Goal: Task Accomplishment & Management: Use online tool/utility

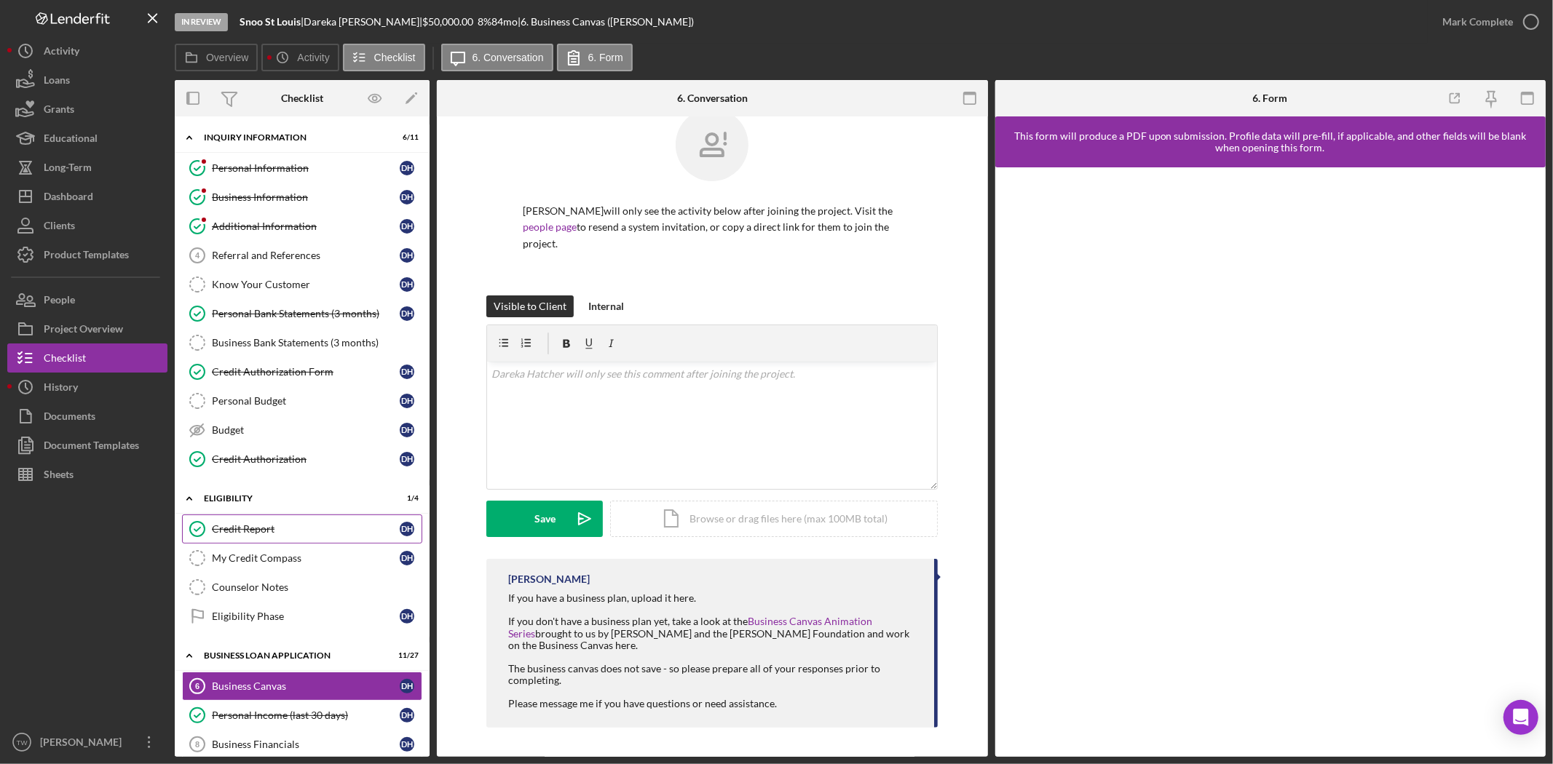
click at [290, 524] on link "Credit Report Credit Report D H" at bounding box center [302, 529] width 240 height 29
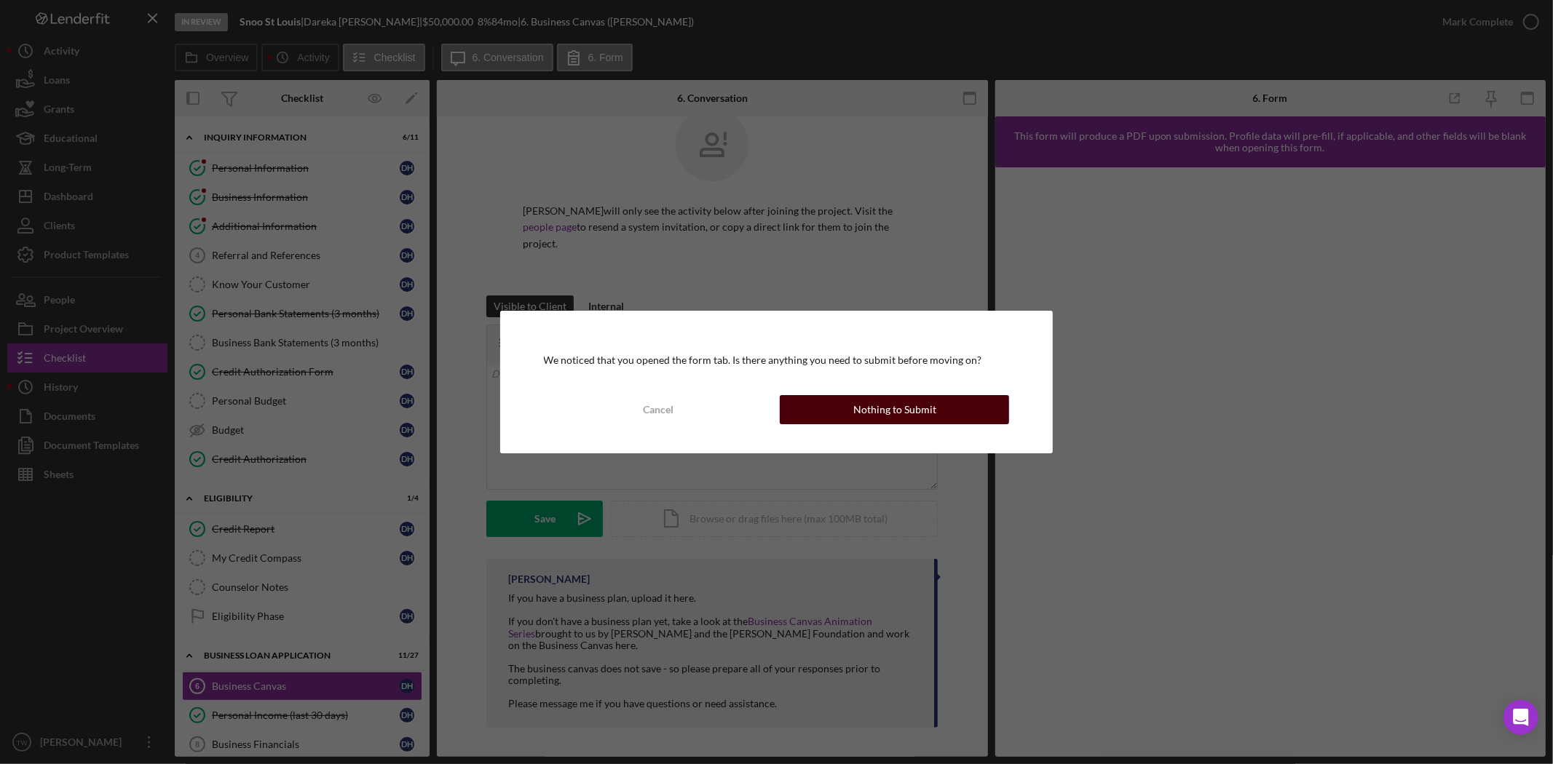
click at [875, 405] on div "Nothing to Submit" at bounding box center [894, 409] width 83 height 29
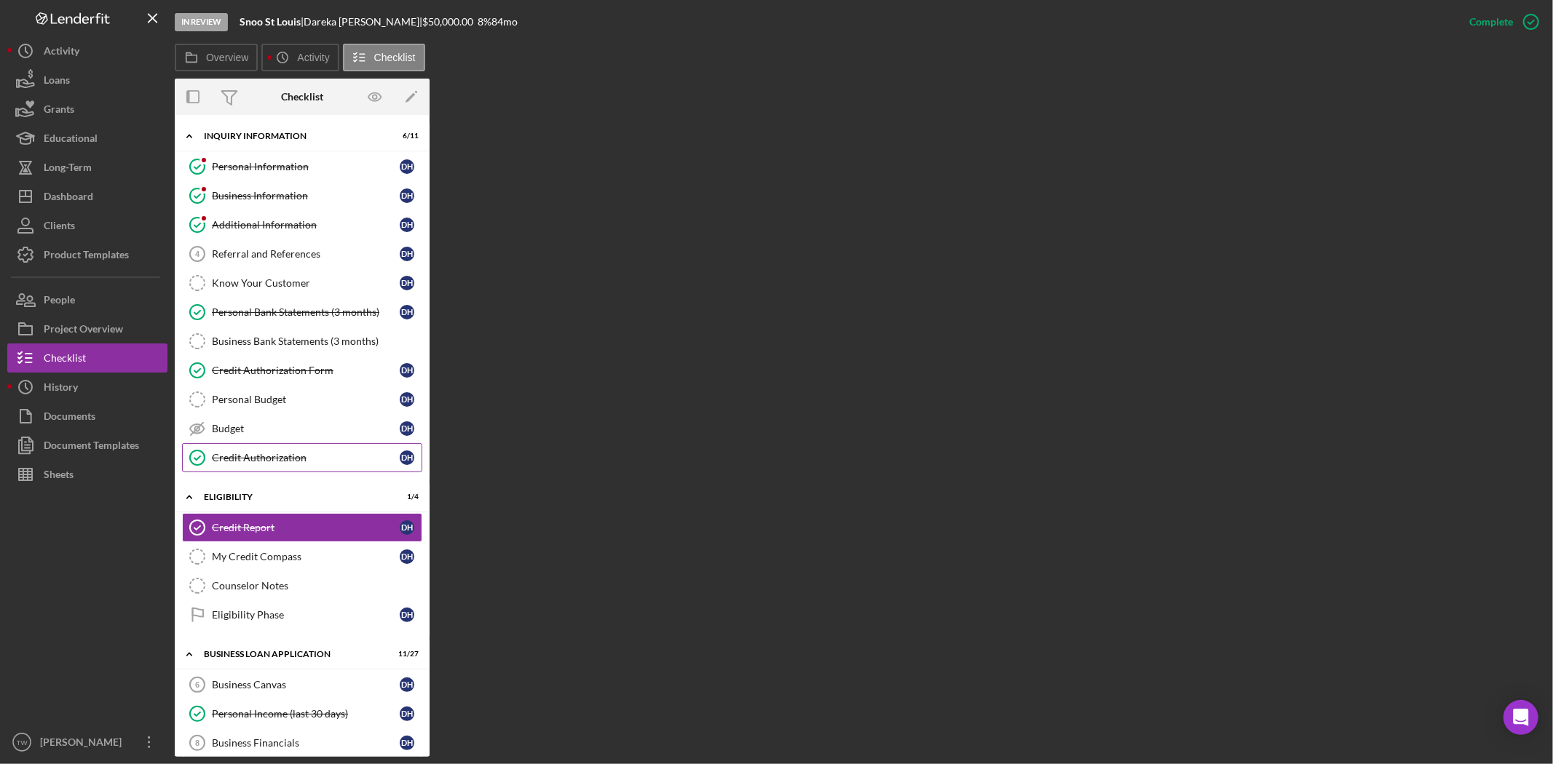
click at [235, 454] on div "Credit Authorization" at bounding box center [306, 458] width 188 height 12
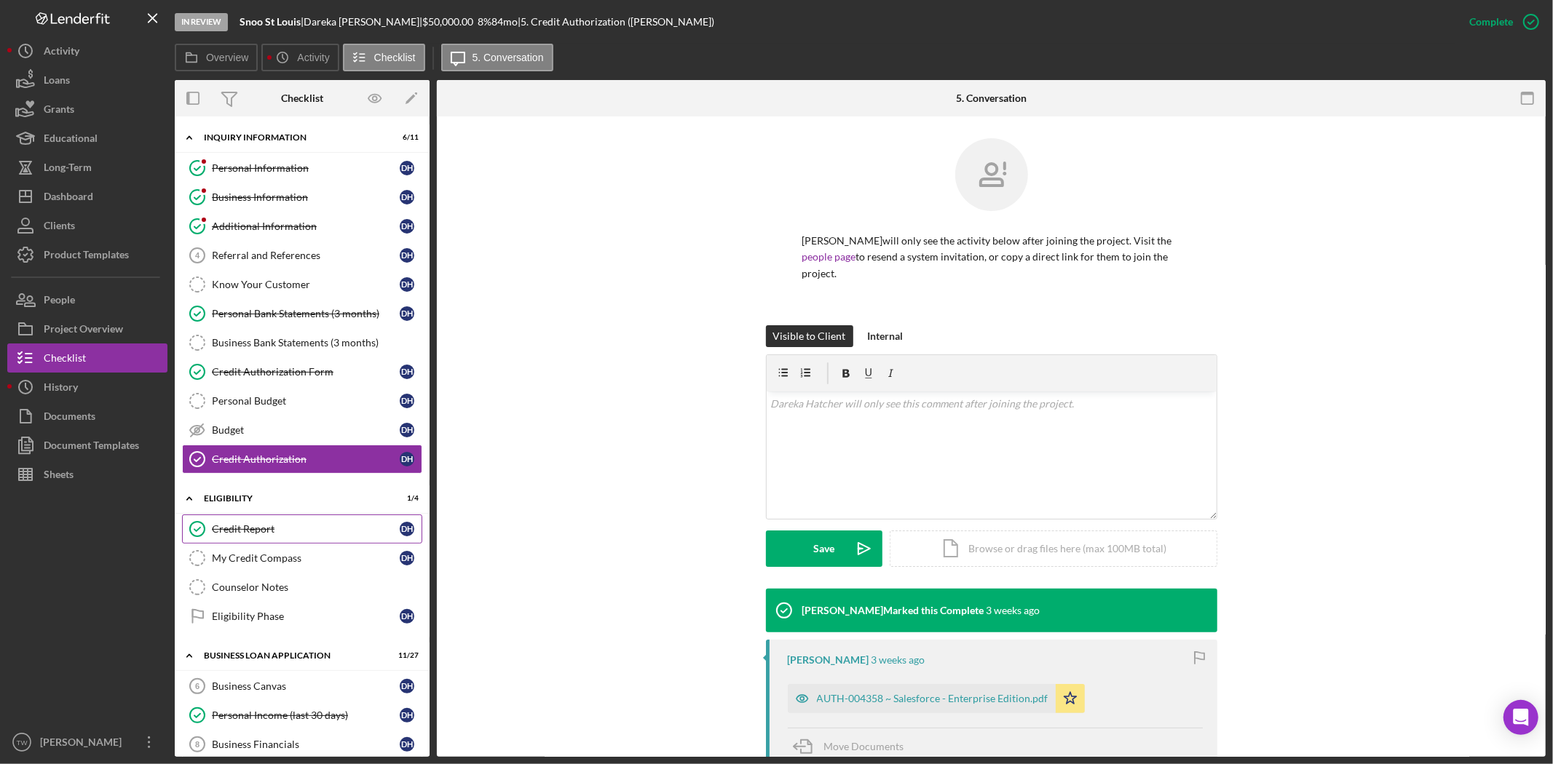
click at [237, 534] on div "Credit Report" at bounding box center [306, 529] width 188 height 12
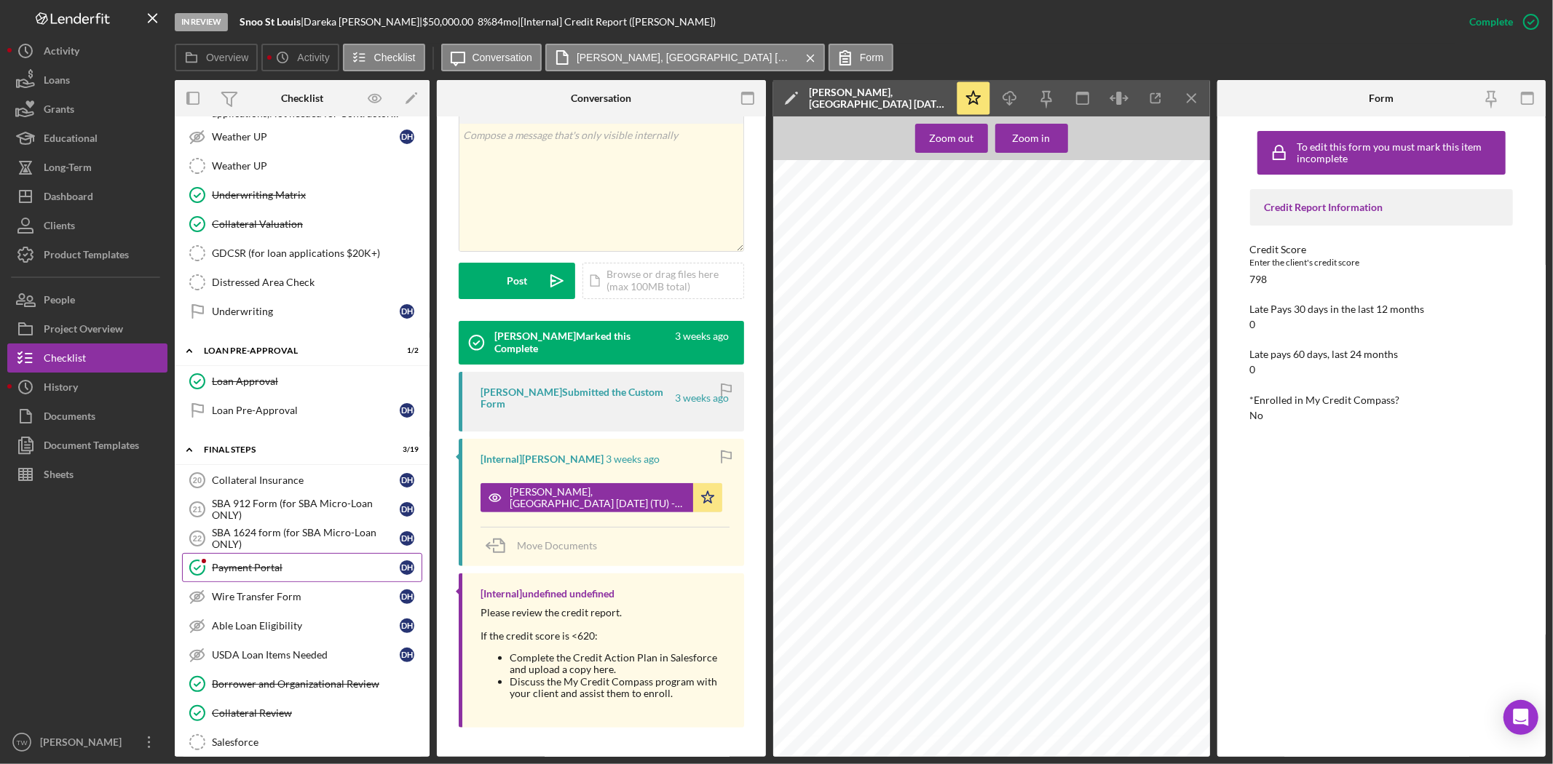
scroll to position [1374, 0]
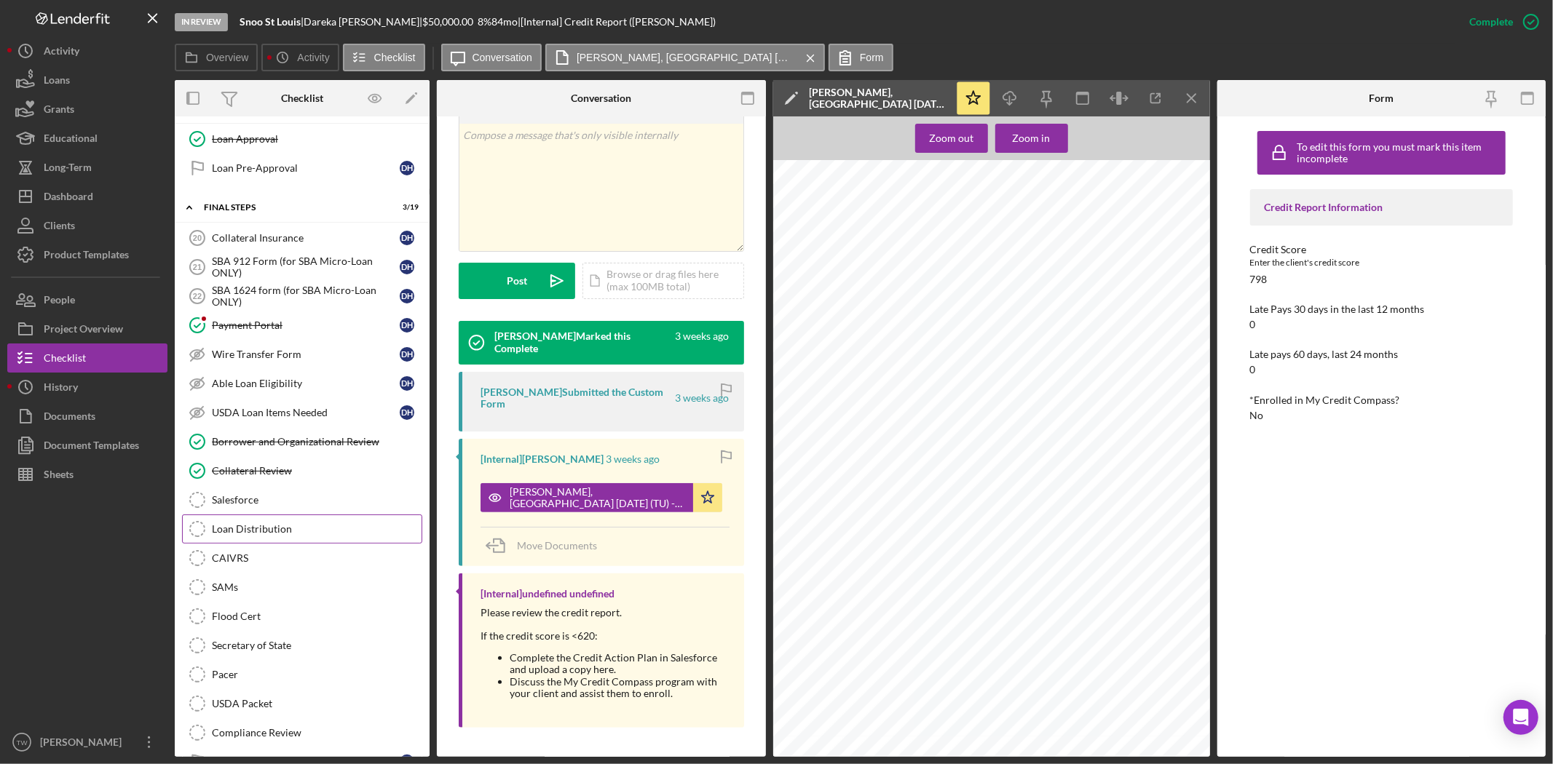
click at [309, 544] on link "Loan Distribution Loan Distribution" at bounding box center [302, 529] width 240 height 29
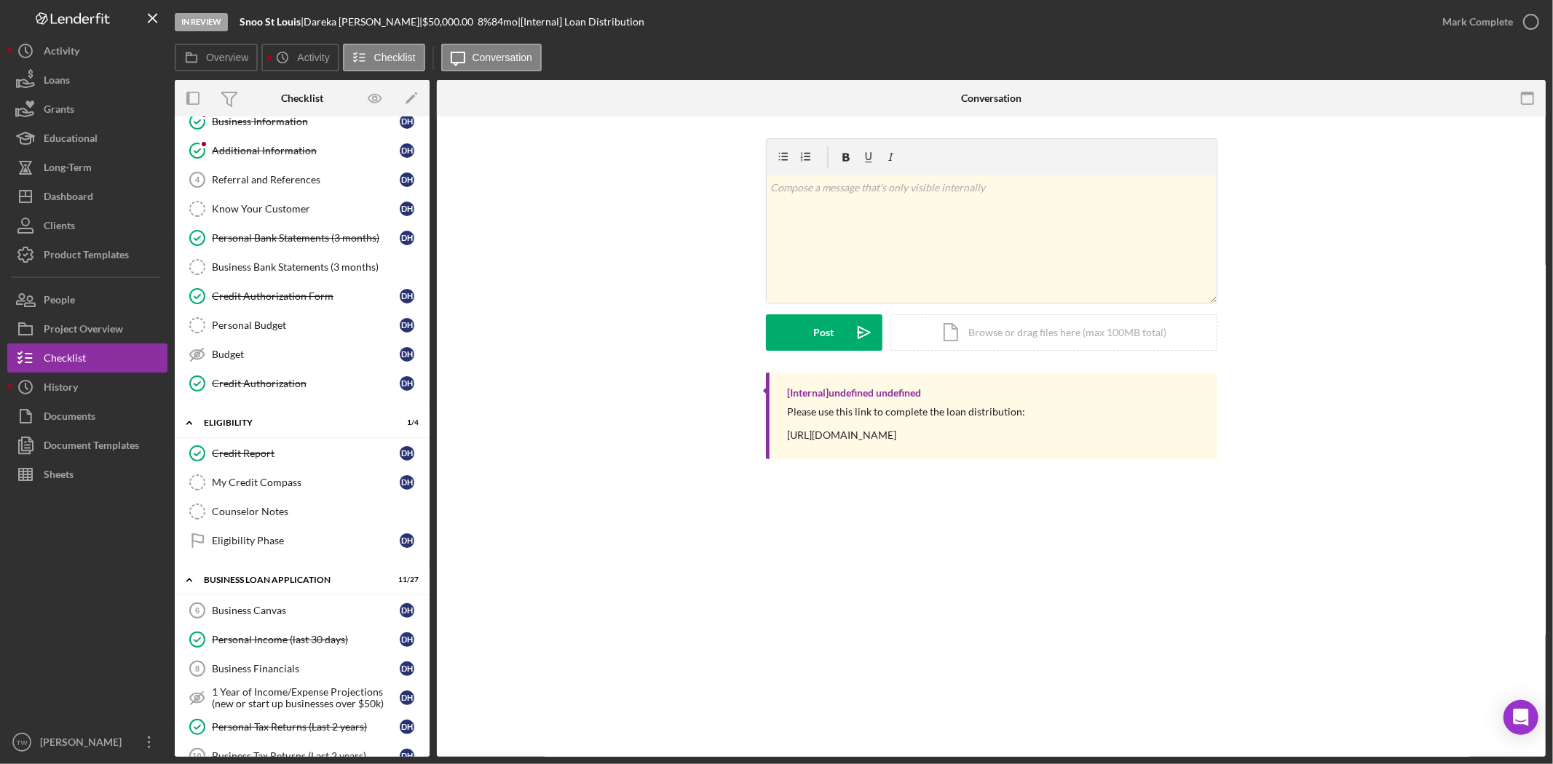
scroll to position [480, 0]
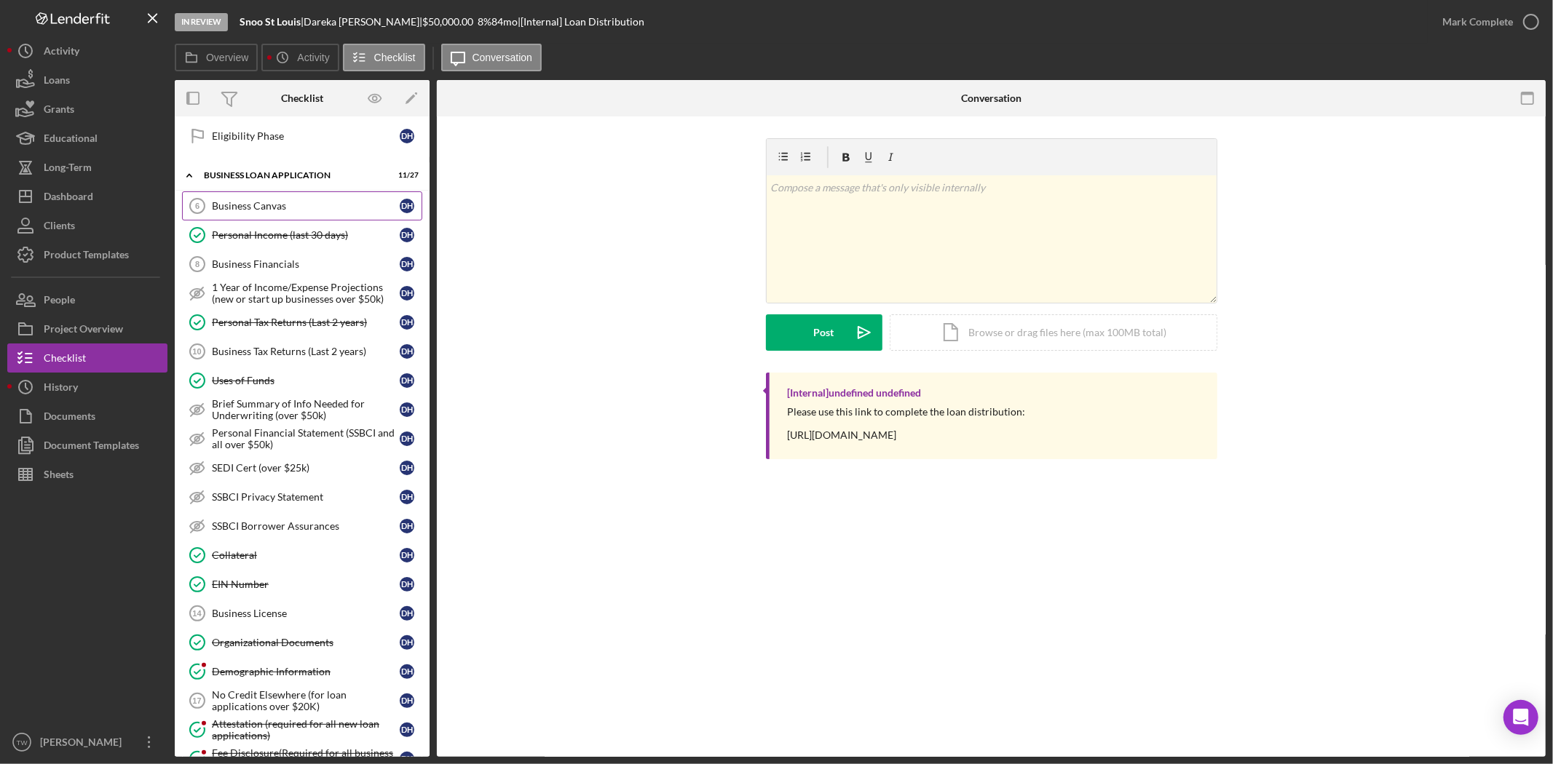
click at [269, 212] on div "Business Canvas" at bounding box center [306, 206] width 188 height 12
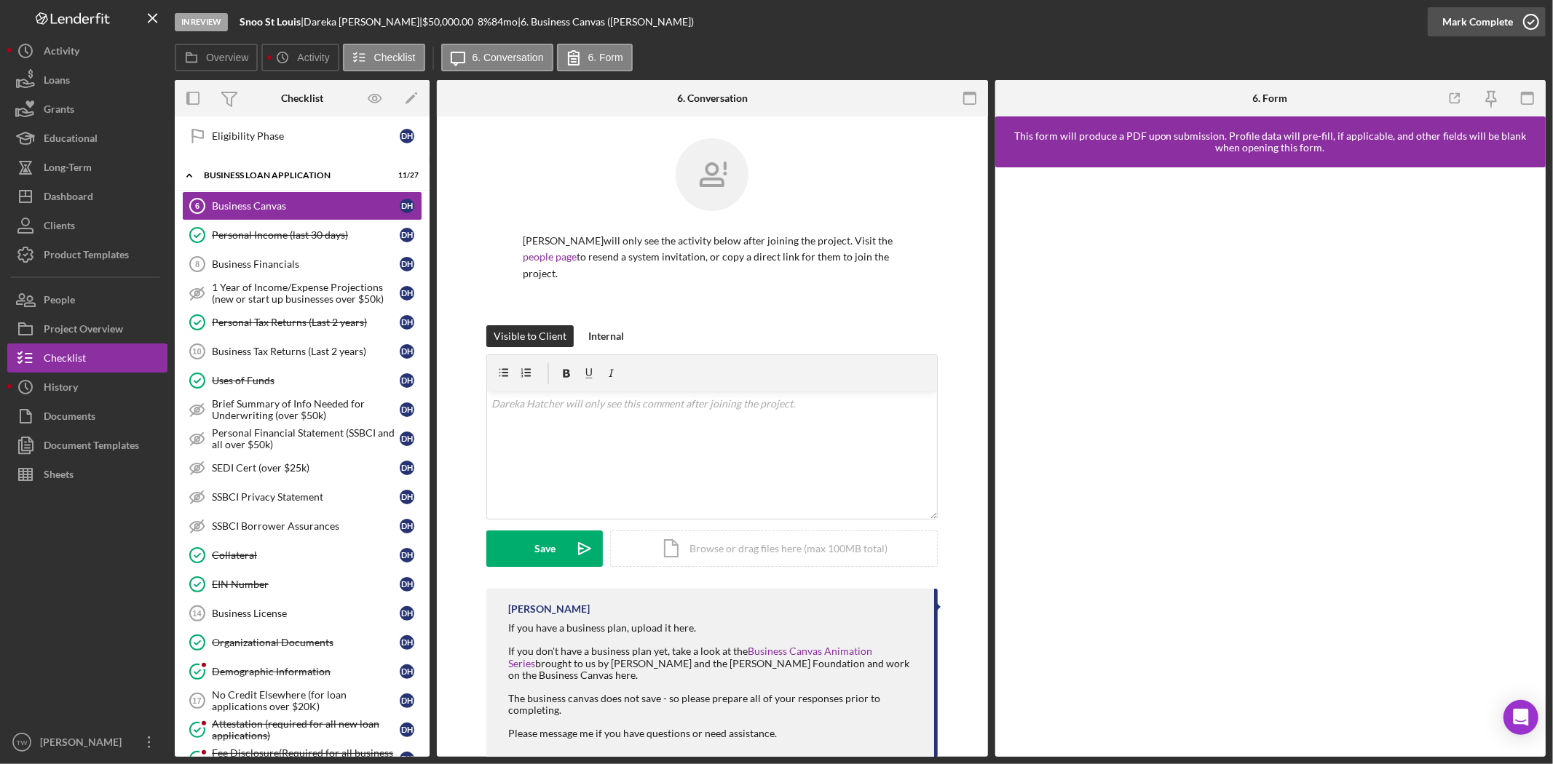
click at [1491, 26] on div "Mark Complete" at bounding box center [1477, 21] width 71 height 29
